Goal: Transaction & Acquisition: Obtain resource

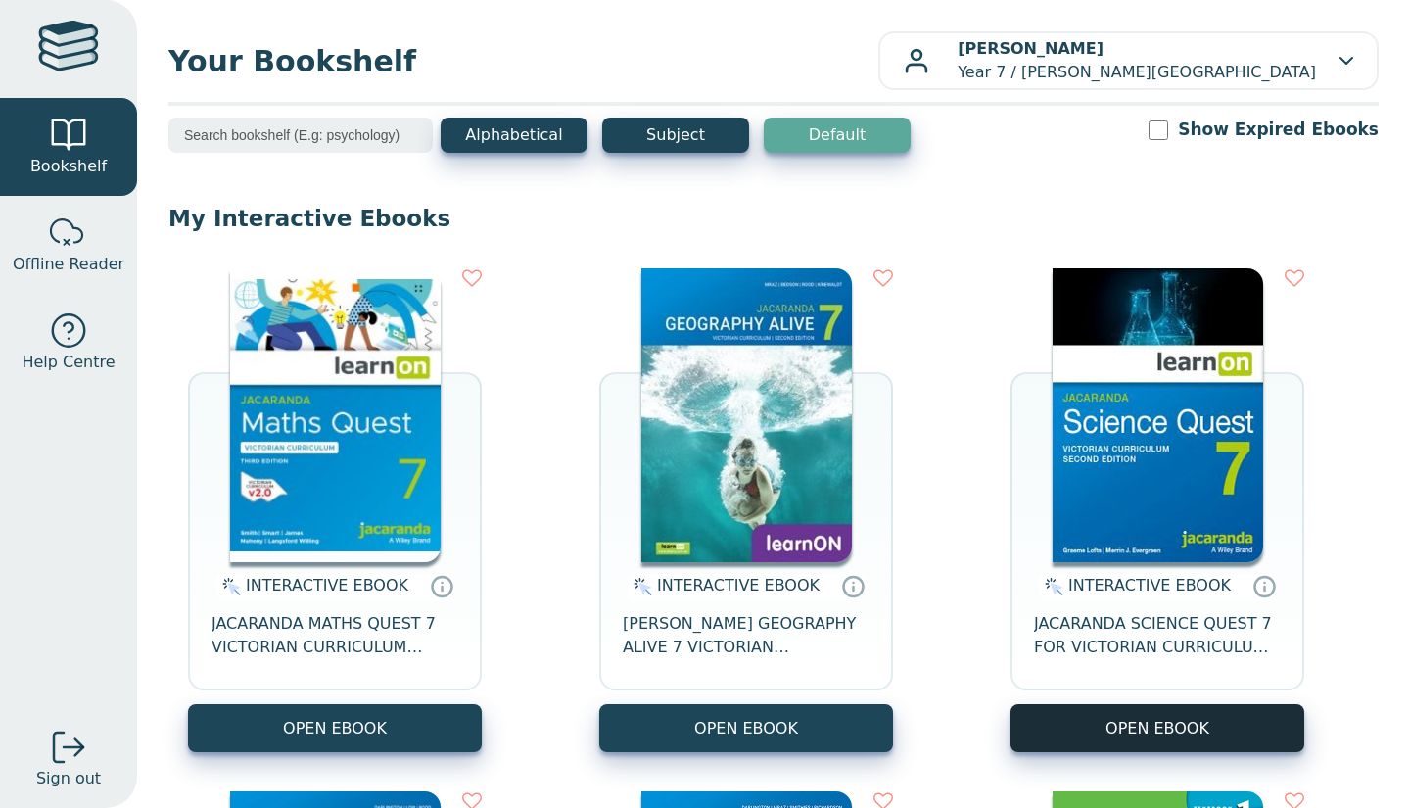
click at [1148, 743] on button "OPEN EBOOK" at bounding box center [1157, 728] width 294 height 48
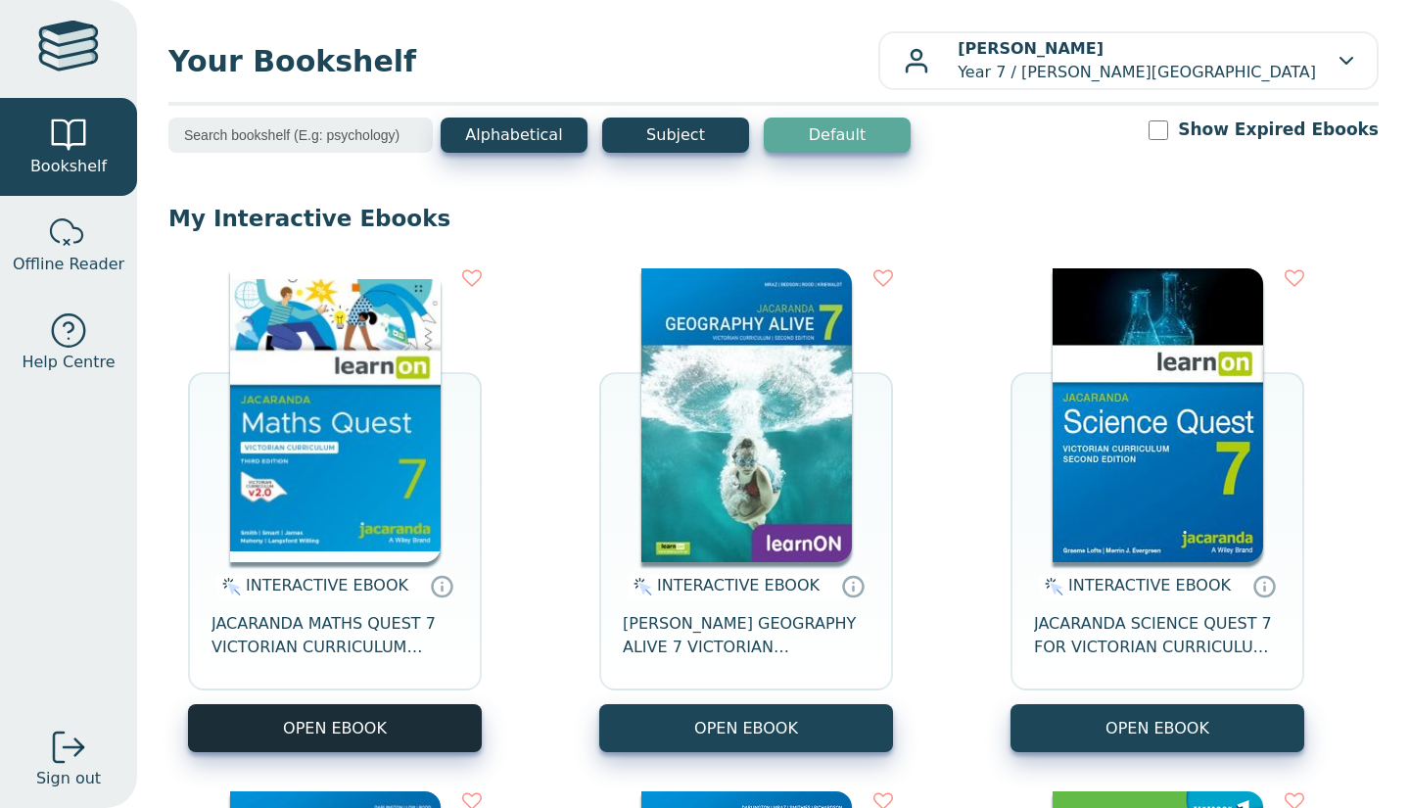
click at [350, 712] on button "OPEN EBOOK" at bounding box center [335, 728] width 294 height 48
